Goal: Information Seeking & Learning: Learn about a topic

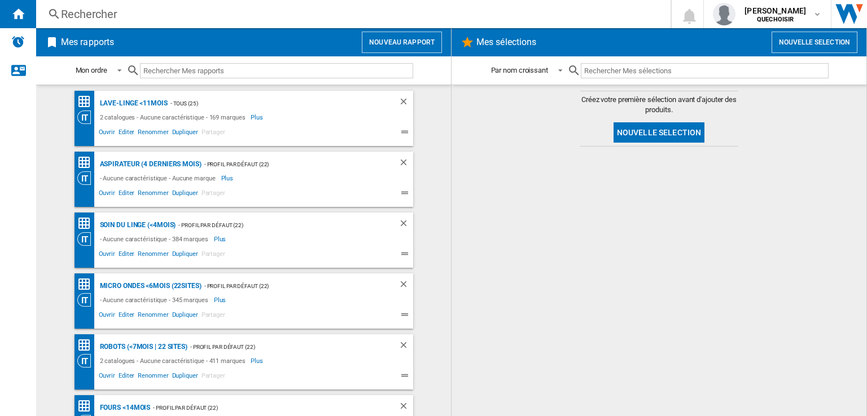
click at [265, 10] on div "Rechercher" at bounding box center [351, 14] width 580 height 16
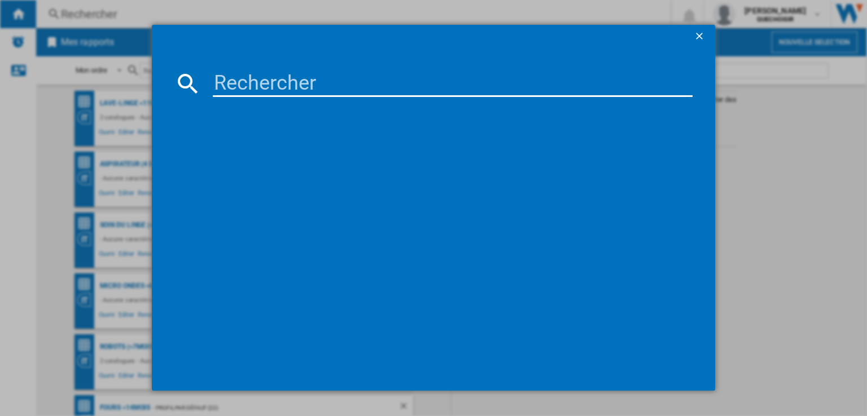
click at [298, 79] on input at bounding box center [453, 83] width 480 height 27
type input "vs15 6"
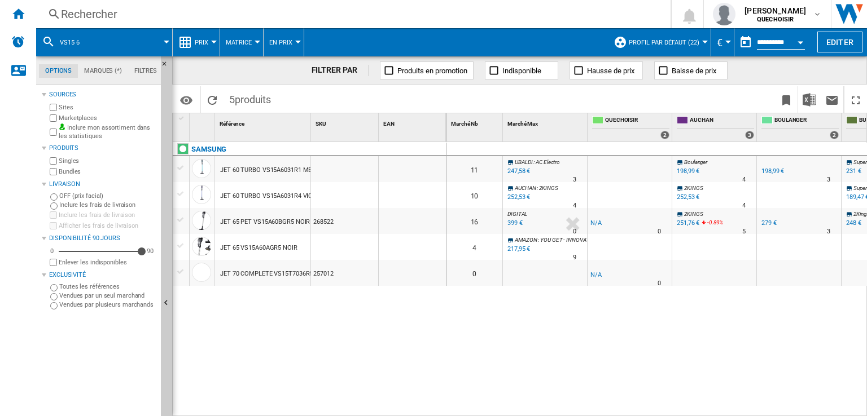
click at [80, 117] on label "Marketplaces" at bounding box center [108, 118] width 98 height 8
click at [62, 172] on label "Bundles" at bounding box center [108, 172] width 98 height 8
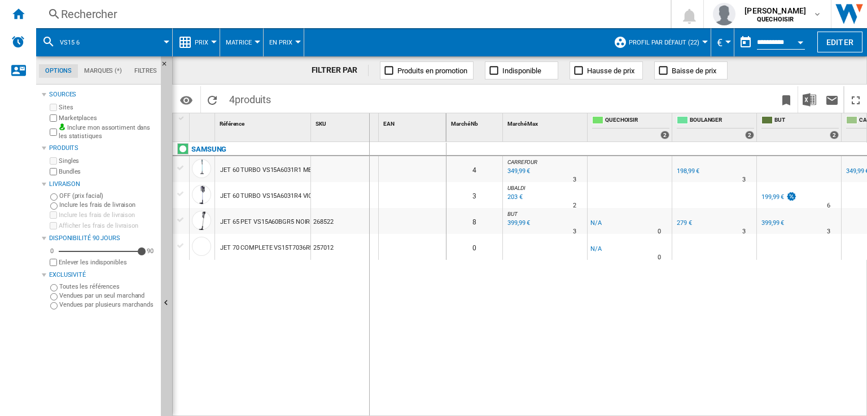
drag, startPoint x: 311, startPoint y: 128, endPoint x: 368, endPoint y: 131, distance: 57.7
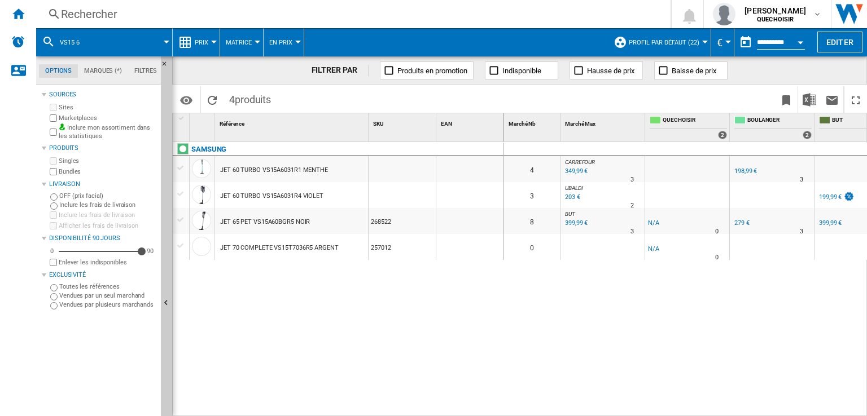
click at [257, 43] on md-menu "Matrice Matrice Classement" at bounding box center [241, 42] width 43 height 28
click at [246, 46] on span "Matrice" at bounding box center [239, 42] width 26 height 7
drag, startPoint x: 254, startPoint y: 95, endPoint x: 257, endPoint y: 112, distance: 16.5
click at [255, 95] on span "Classement" at bounding box center [252, 97] width 46 height 10
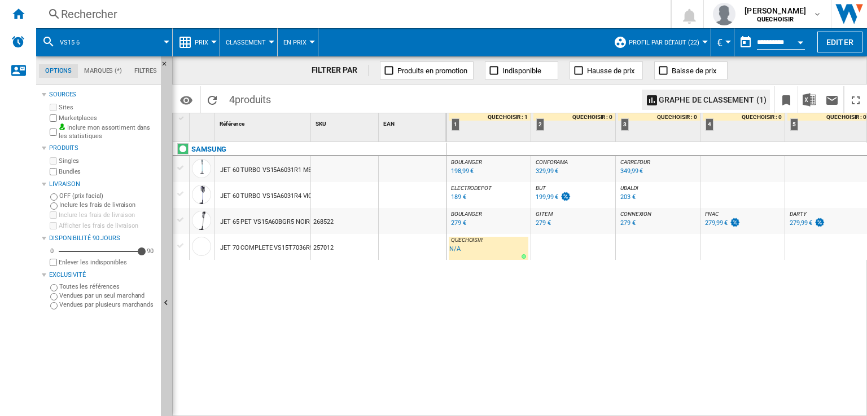
click at [542, 199] on div "199,99 €" at bounding box center [547, 197] width 23 height 7
click at [236, 19] on div "Rechercher" at bounding box center [351, 14] width 580 height 16
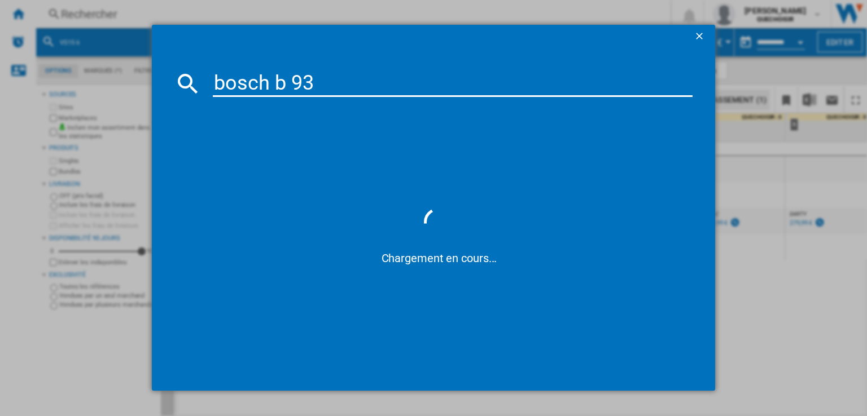
type input "bosch b s93"
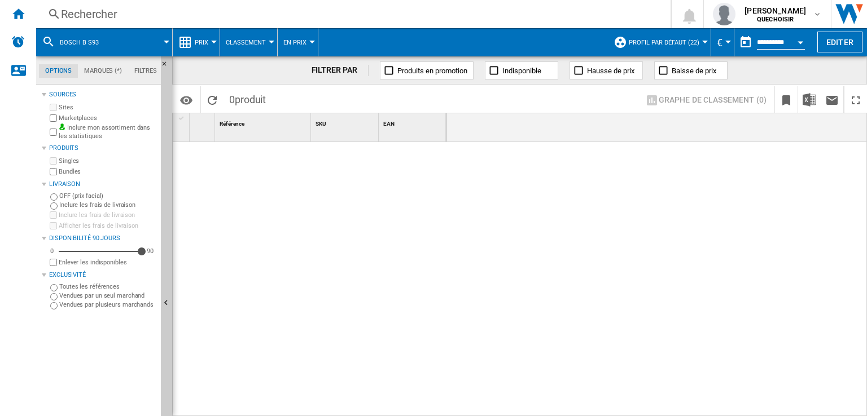
click at [205, 10] on div "Rechercher" at bounding box center [351, 14] width 580 height 16
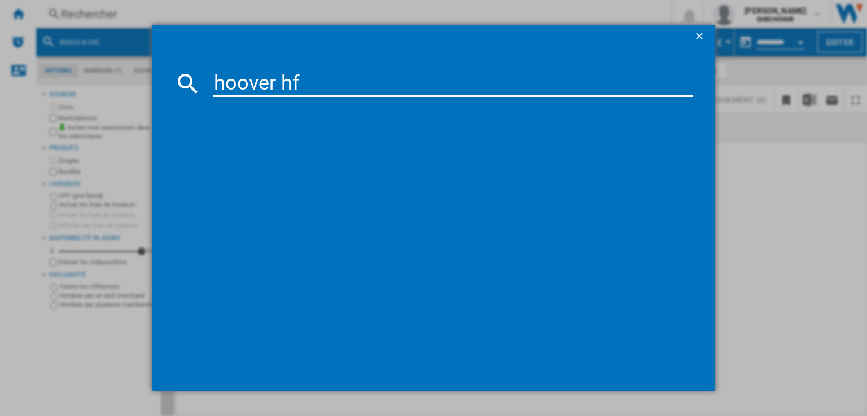
type input "hoover hf6"
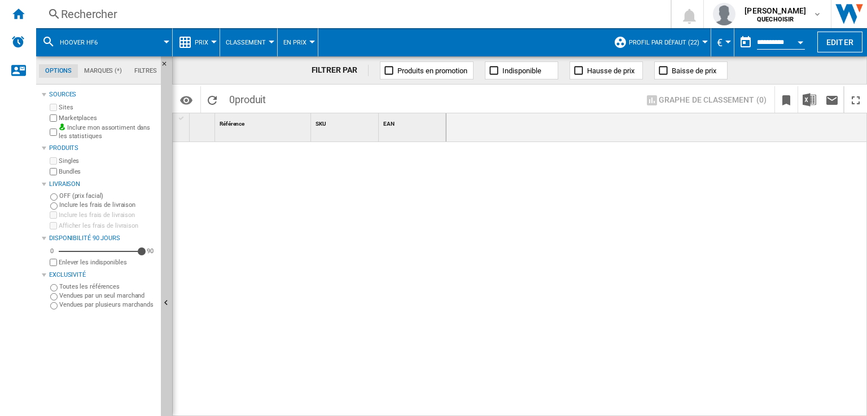
click at [235, 15] on div "Rechercher" at bounding box center [351, 14] width 580 height 16
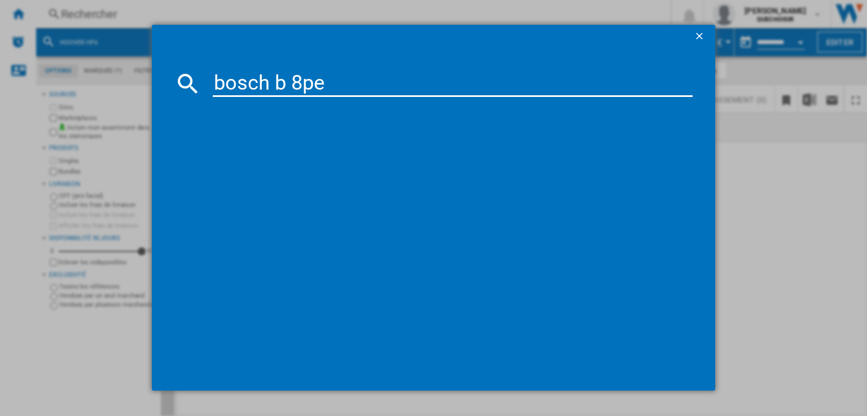
type input "bosch b 8pet"
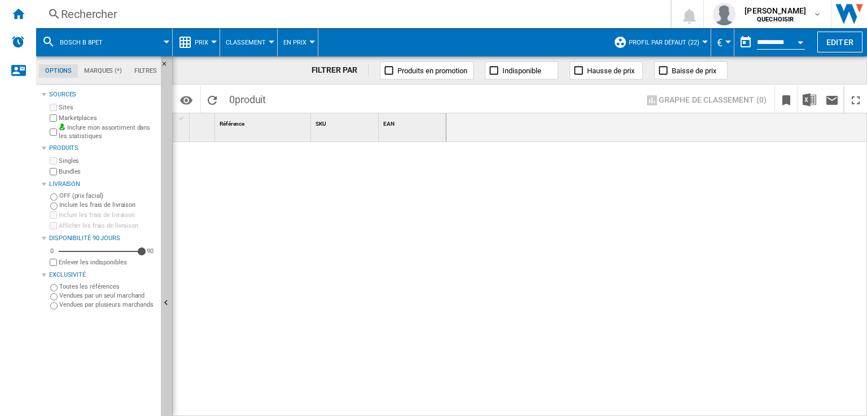
click at [702, 41] on div at bounding box center [705, 42] width 6 height 3
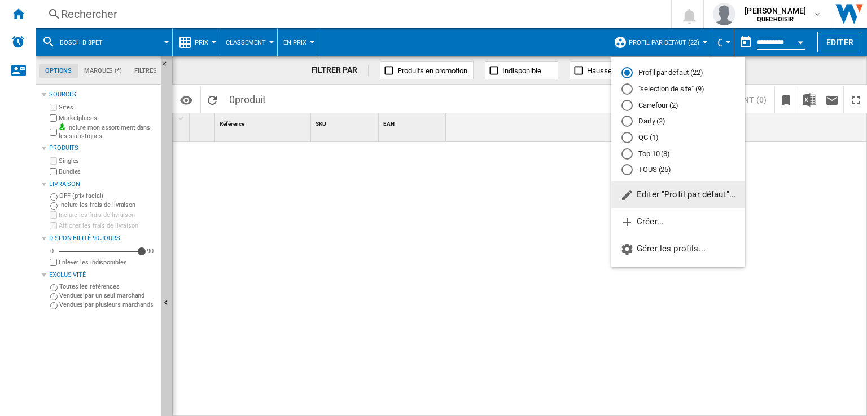
click at [648, 167] on md-radio-button "TOUS (25)" at bounding box center [677, 170] width 113 height 11
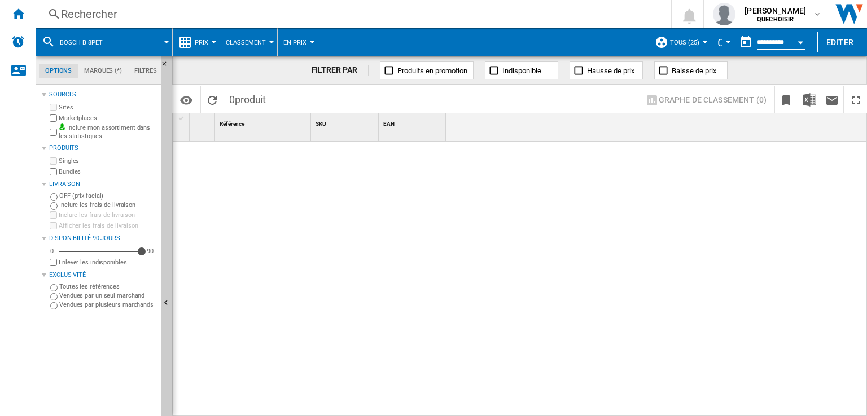
click at [194, 16] on div "Rechercher" at bounding box center [351, 14] width 580 height 16
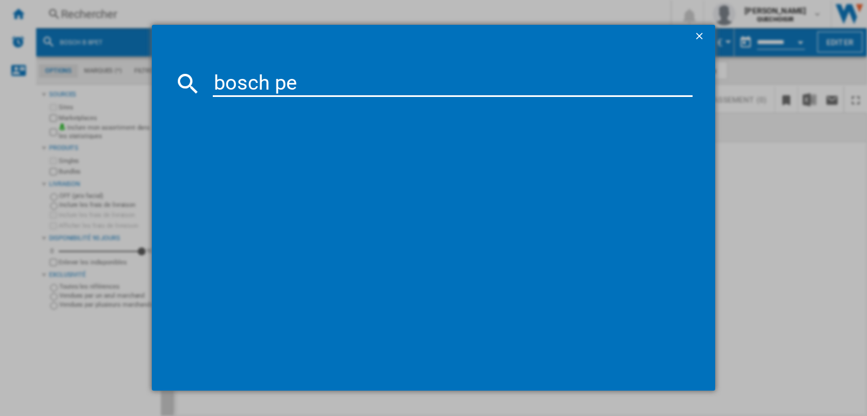
type input "bosch pet"
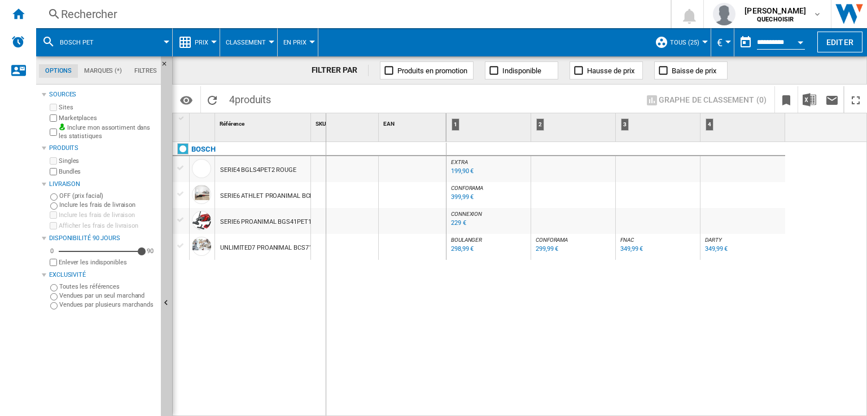
drag, startPoint x: 310, startPoint y: 134, endPoint x: 331, endPoint y: 133, distance: 20.9
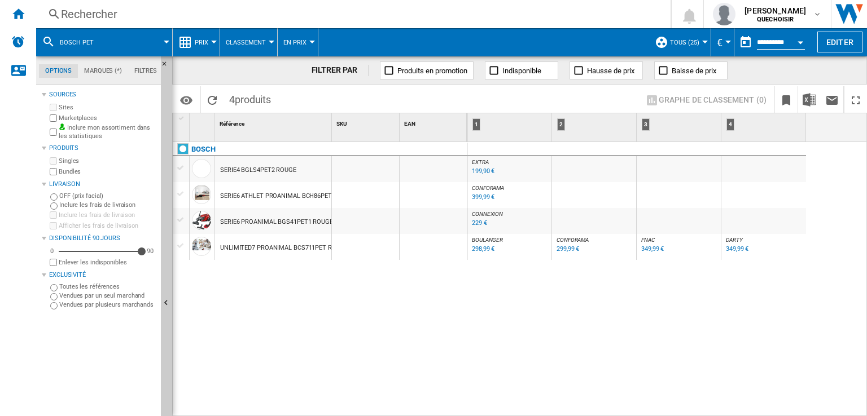
click at [730, 240] on span "DARTY" at bounding box center [734, 240] width 17 height 6
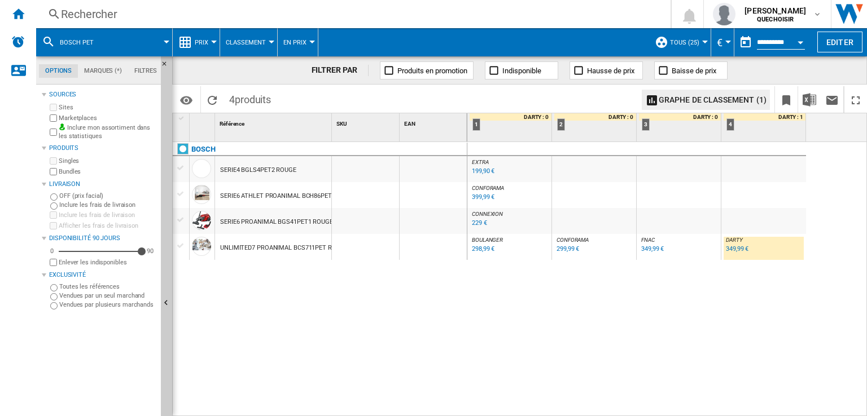
click at [489, 240] on span "BOULANGER" at bounding box center [487, 240] width 31 height 6
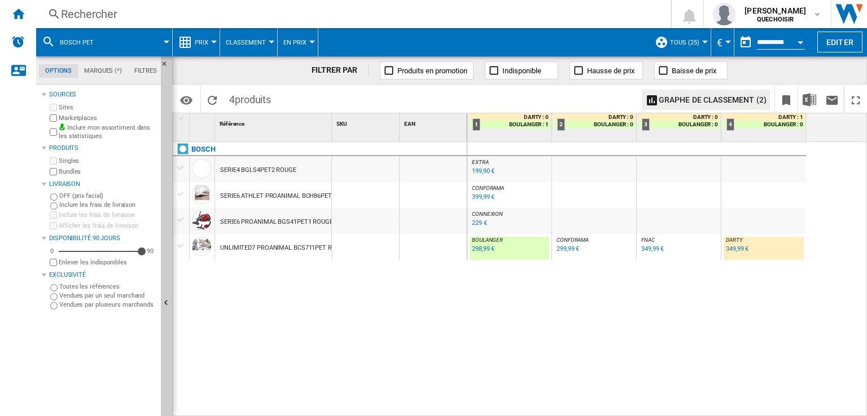
click at [727, 252] on div "349,99 €" at bounding box center [737, 248] width 23 height 7
click at [205, 14] on div "Rechercher" at bounding box center [351, 14] width 580 height 16
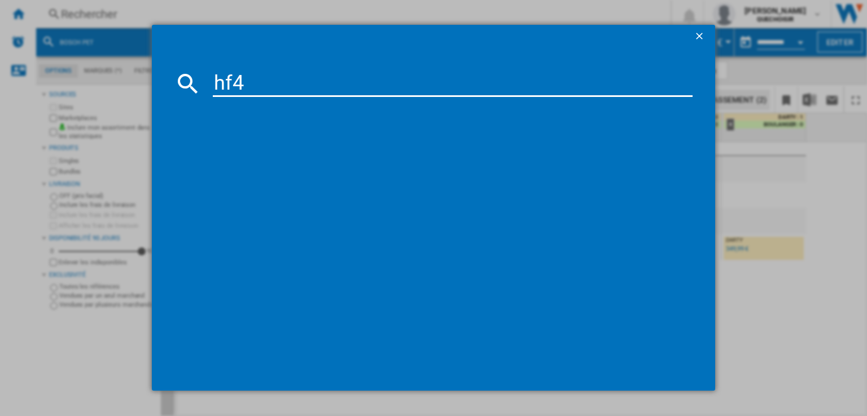
type input "hf4p"
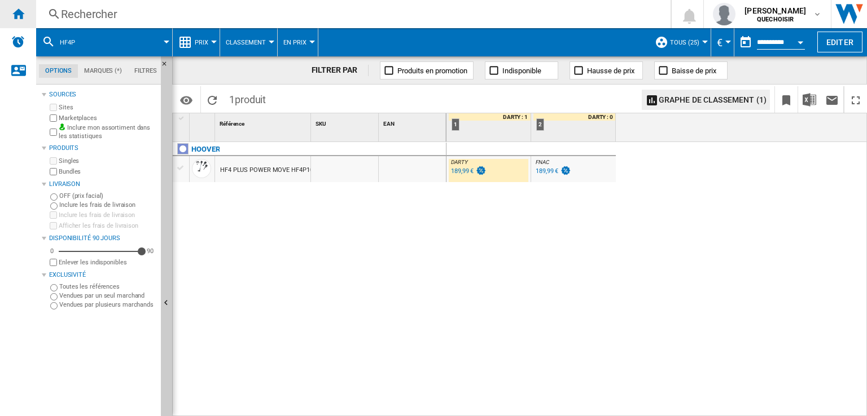
click at [14, 16] on ng-md-icon "Accueil" at bounding box center [18, 14] width 14 height 14
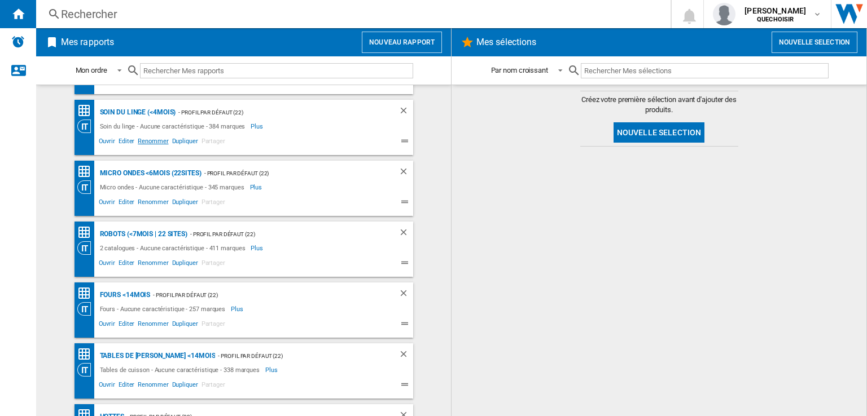
scroll to position [339, 0]
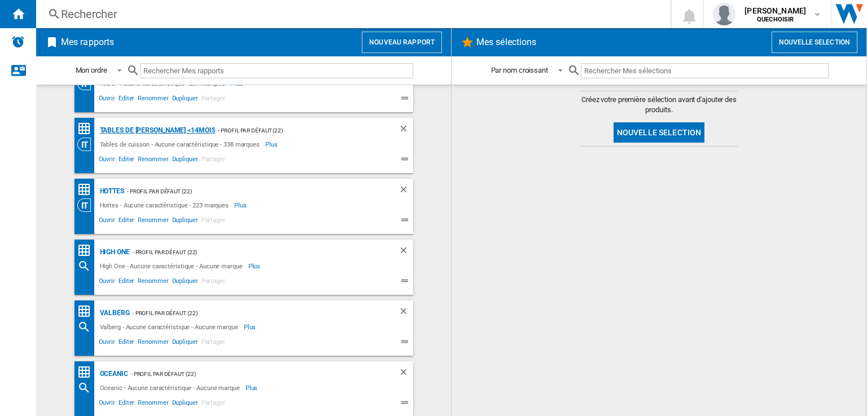
click at [131, 131] on div "Tables de [PERSON_NAME] <14mois" at bounding box center [156, 131] width 119 height 14
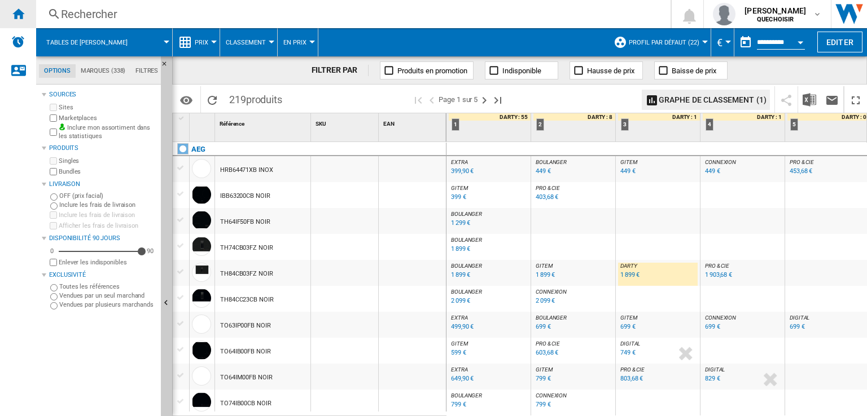
click at [19, 20] on div "Accueil" at bounding box center [18, 14] width 36 height 28
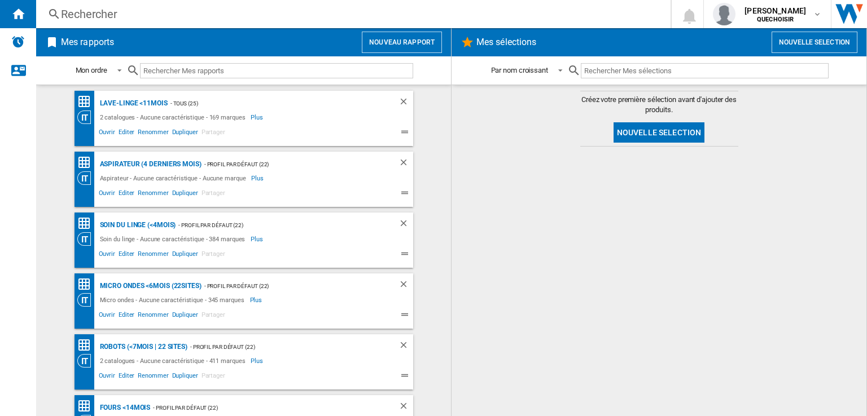
click at [395, 43] on button "Nouveau rapport" at bounding box center [402, 42] width 80 height 21
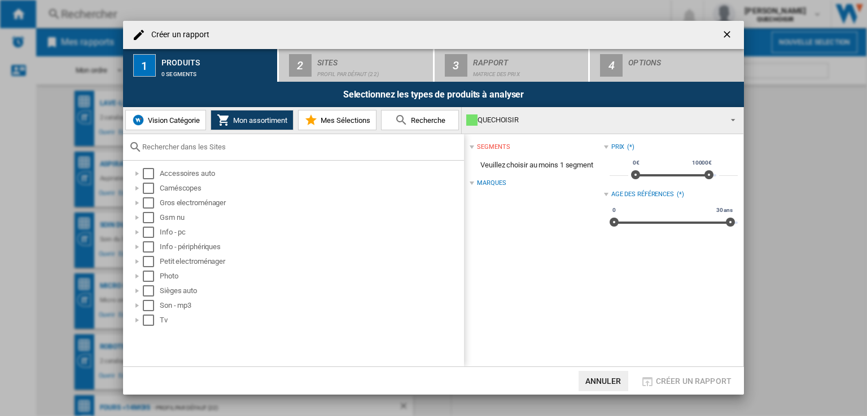
click at [253, 121] on span "Mon assortiment" at bounding box center [258, 120] width 57 height 8
click at [139, 203] on div at bounding box center [136, 203] width 11 height 11
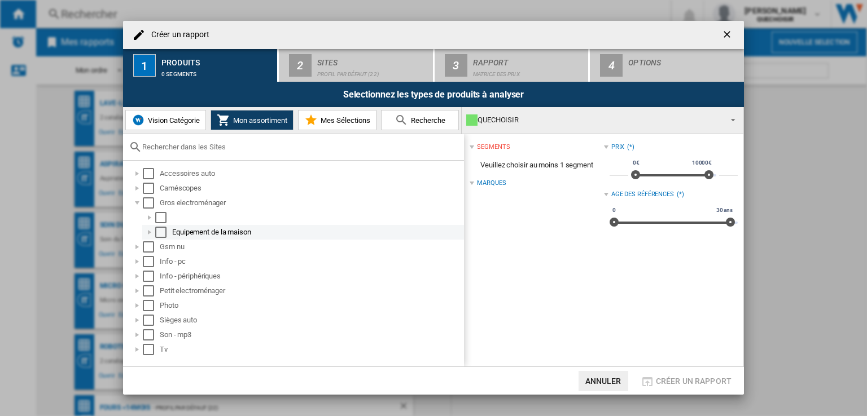
click at [151, 231] on div at bounding box center [149, 232] width 11 height 11
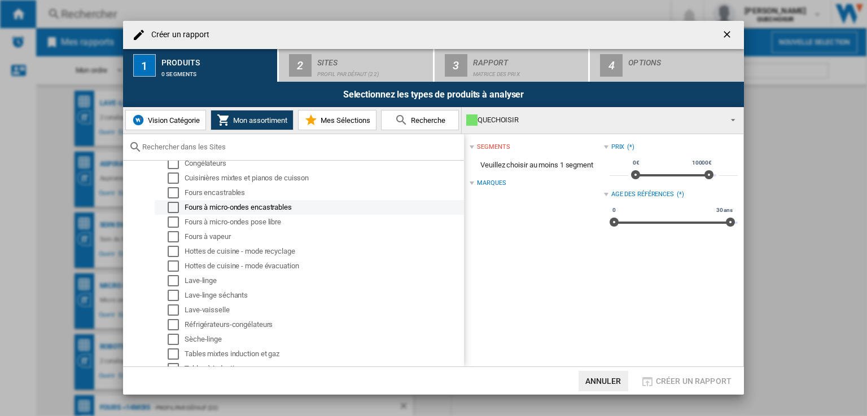
scroll to position [169, 0]
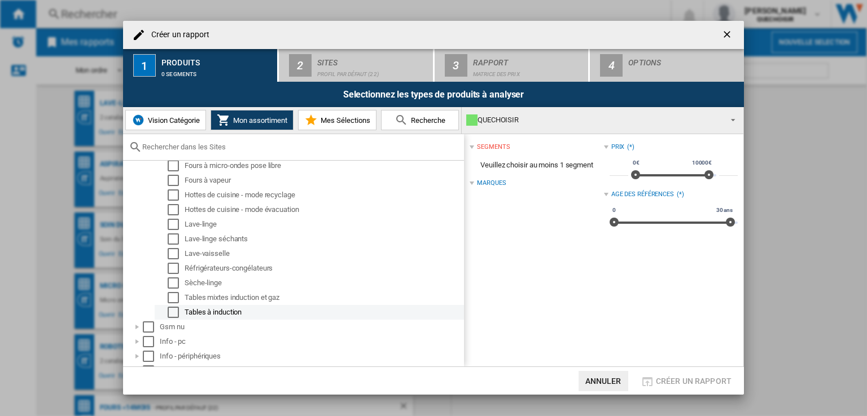
click at [172, 312] on div "Select" at bounding box center [173, 312] width 11 height 11
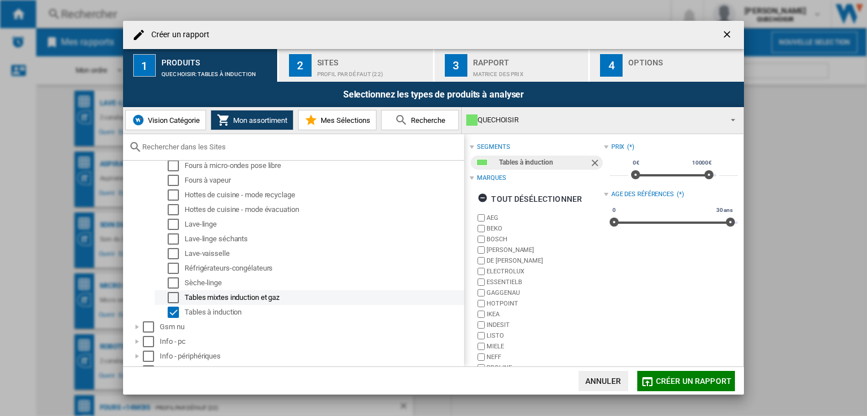
click at [173, 298] on div "Select" at bounding box center [173, 297] width 11 height 11
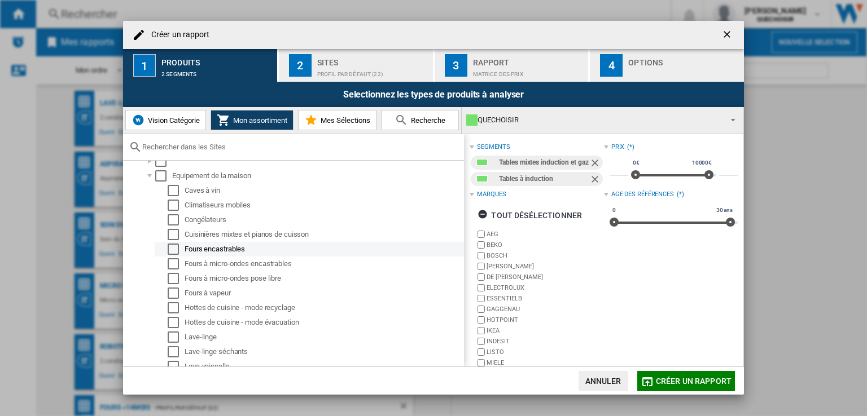
scroll to position [0, 0]
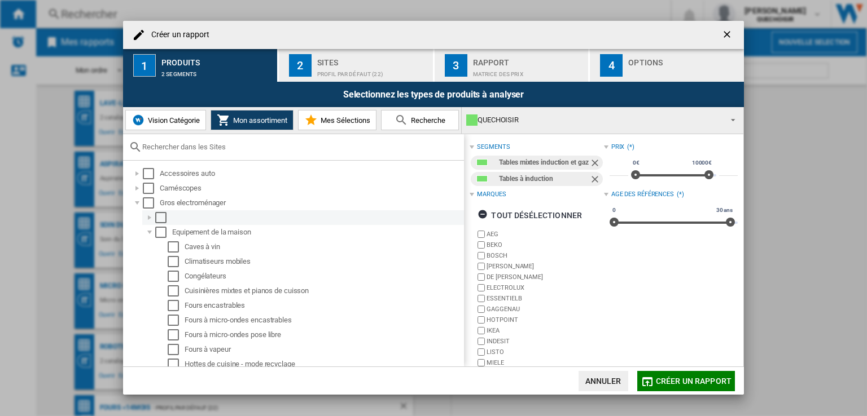
click at [149, 215] on div at bounding box center [149, 217] width 11 height 11
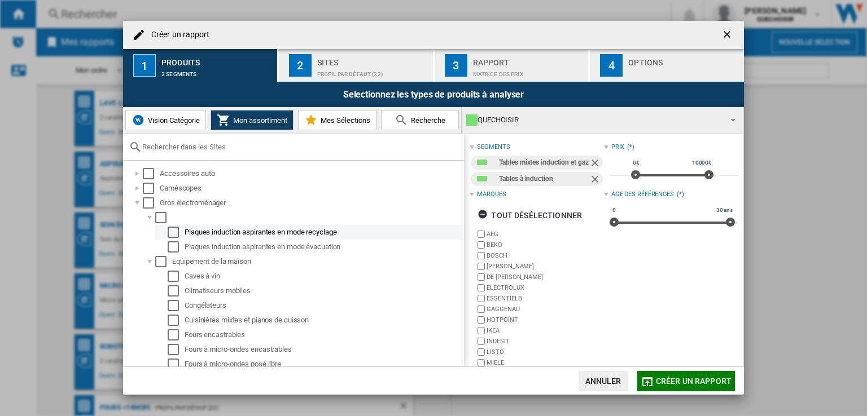
click at [172, 233] on div "Select" at bounding box center [173, 232] width 11 height 11
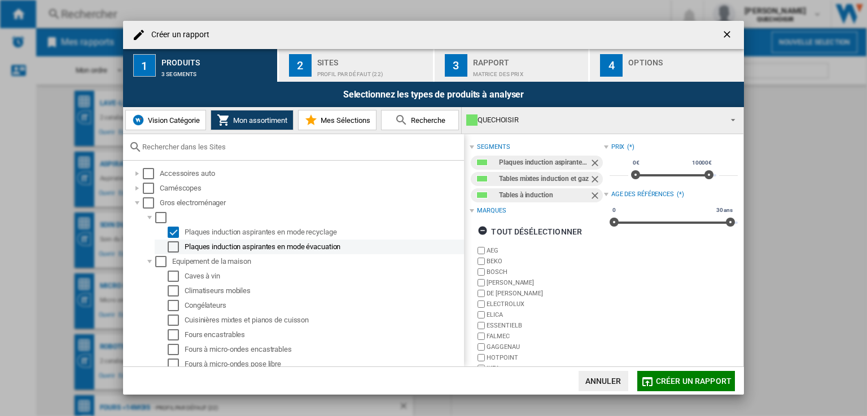
click at [173, 249] on div "Select" at bounding box center [173, 247] width 11 height 11
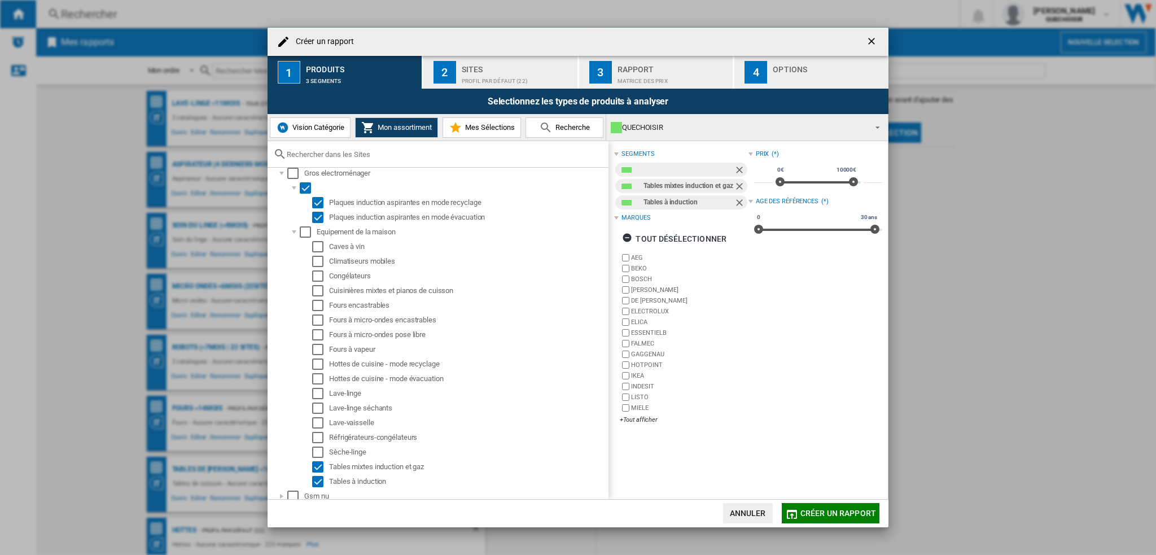
scroll to position [28, 0]
click at [866, 181] on div "Créer un rapport 1 Produits 3 segments 2 Sites Profil par défaut (22) 3 Rapport…" at bounding box center [578, 277] width 1156 height 555
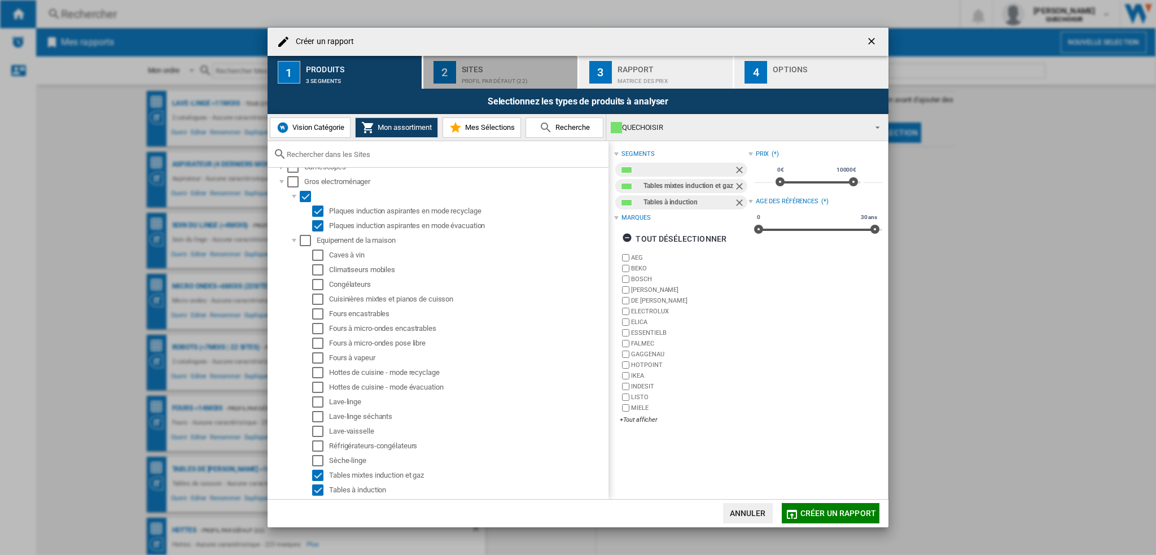
click at [495, 66] on div "Sites" at bounding box center [517, 66] width 111 height 12
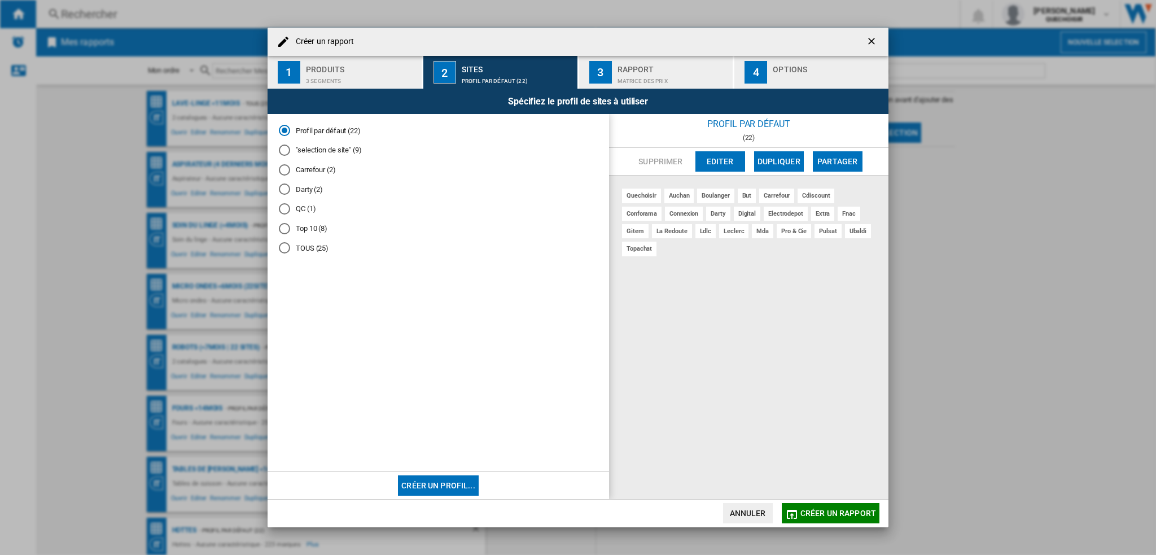
click at [313, 243] on md-radio-button "TOUS (25)" at bounding box center [438, 248] width 319 height 11
click at [350, 128] on md-radio-button "Profil par défaut (22)" at bounding box center [438, 130] width 319 height 11
click at [665, 67] on div "Rapport" at bounding box center [672, 66] width 111 height 12
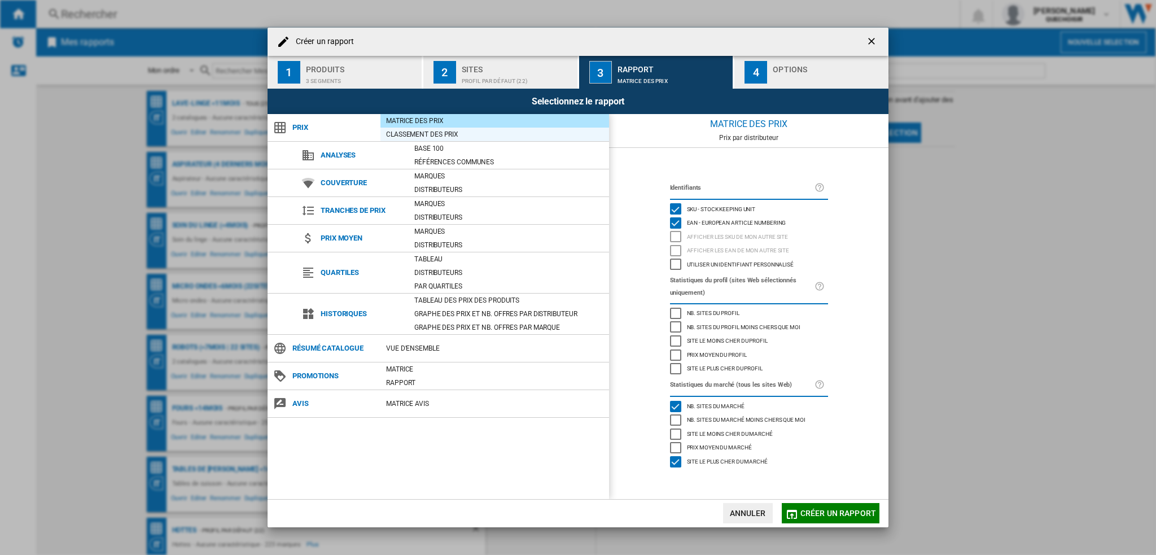
click at [453, 131] on div "Classement des prix" at bounding box center [494, 134] width 229 height 11
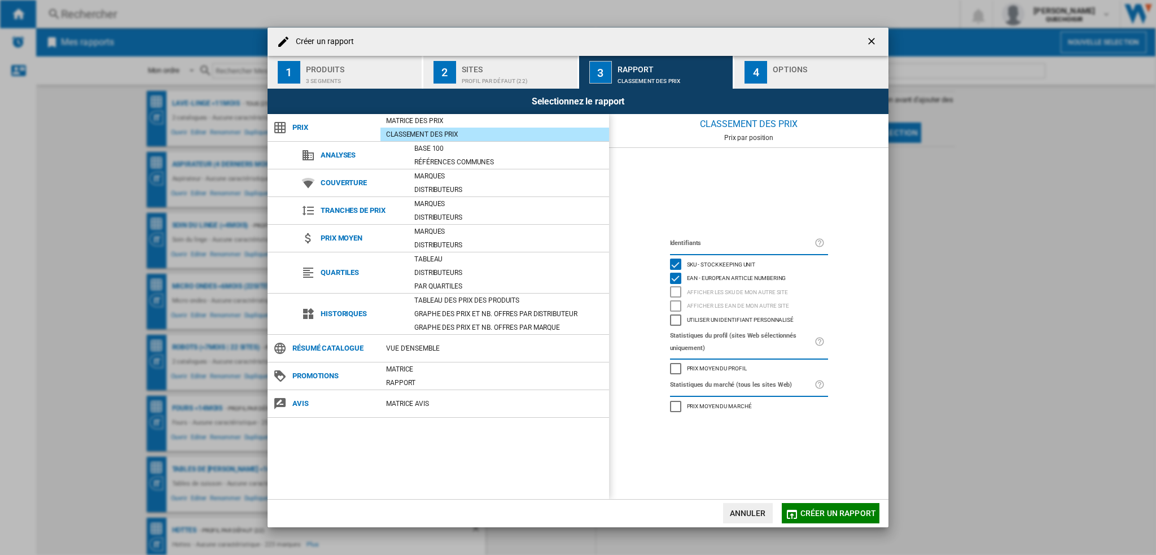
click at [745, 318] on span "Utiliser un identifiant personnalisé" at bounding box center [740, 319] width 107 height 8
click at [782, 70] on div "Options" at bounding box center [828, 66] width 111 height 12
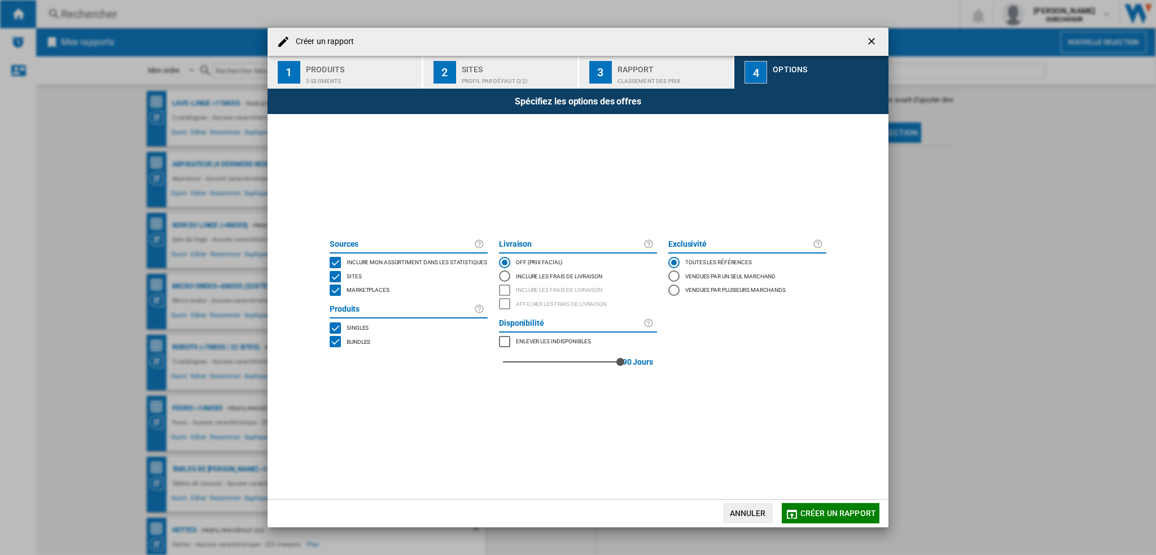
click at [380, 290] on span "Marketplaces" at bounding box center [367, 289] width 43 height 8
click at [358, 348] on div "Produits Singles Bundles" at bounding box center [409, 325] width 158 height 51
click at [353, 341] on span "Bundles" at bounding box center [358, 341] width 24 height 8
click at [806, 416] on span "Créer un rapport" at bounding box center [838, 512] width 76 height 9
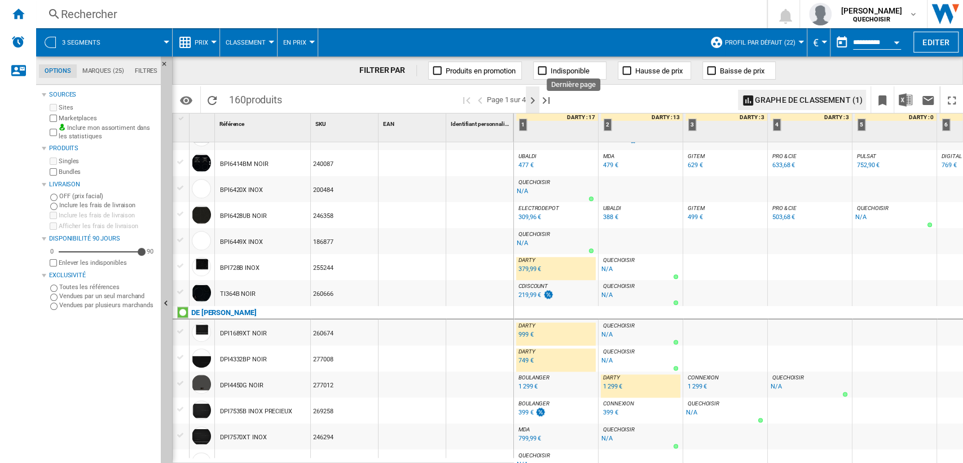
click at [533, 99] on ng-md-icon "Page suivante" at bounding box center [533, 101] width 14 height 14
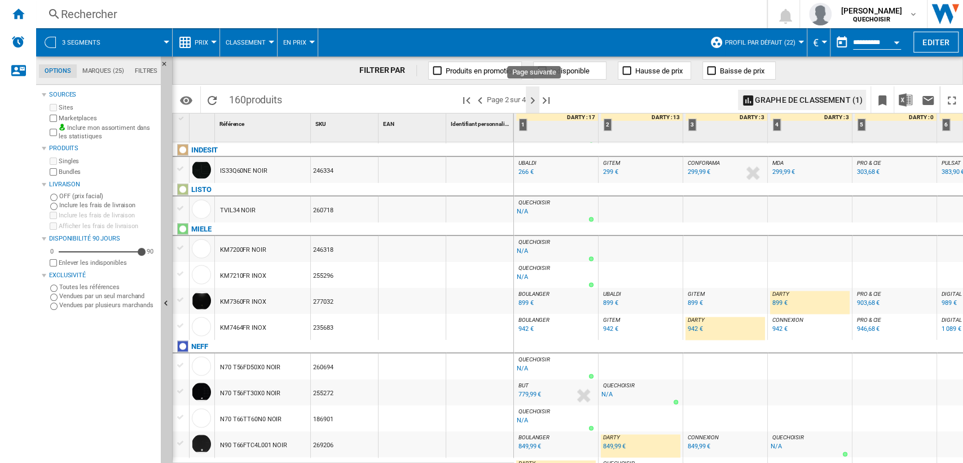
click at [533, 98] on ng-md-icon "Page suivante" at bounding box center [533, 101] width 14 height 14
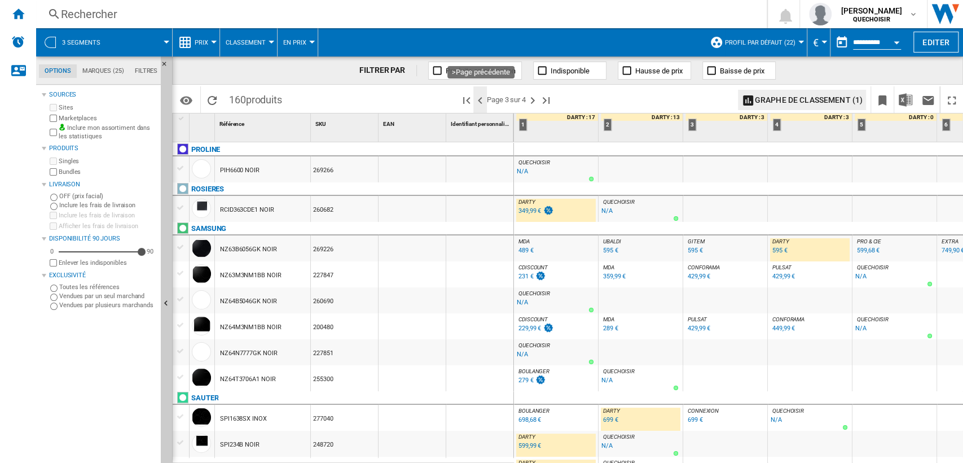
click at [482, 100] on ng-md-icon ">Page précédente" at bounding box center [480, 101] width 14 height 14
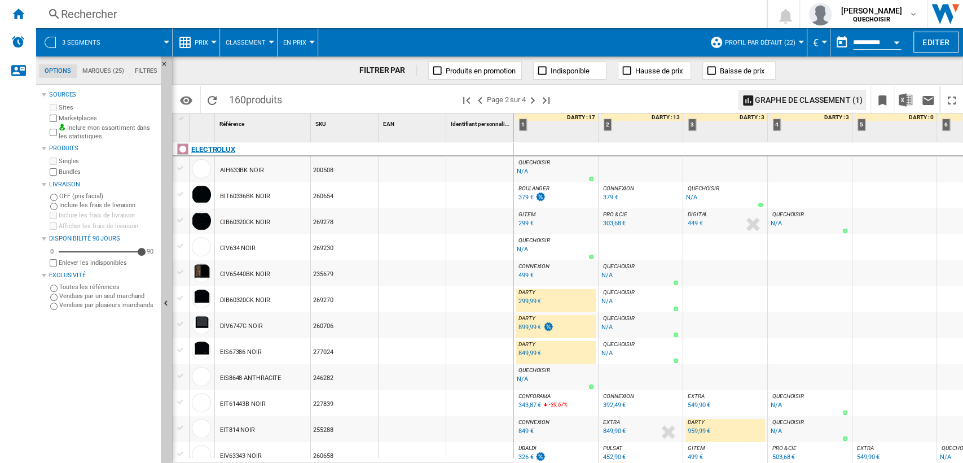
click at [218, 146] on div "ELECTROLUX" at bounding box center [213, 150] width 44 height 14
click at [470, 96] on ng-md-icon "Première page" at bounding box center [467, 101] width 14 height 14
